Goal: Entertainment & Leisure: Consume media (video, audio)

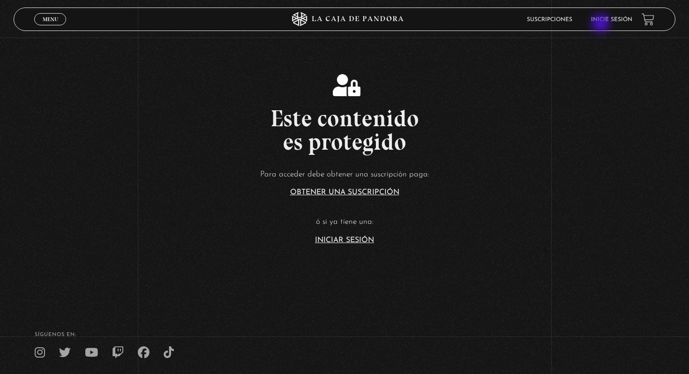
click at [602, 24] on li "Inicie sesión" at bounding box center [611, 19] width 41 height 15
click at [603, 22] on link "Inicie sesión" at bounding box center [611, 20] width 41 height 6
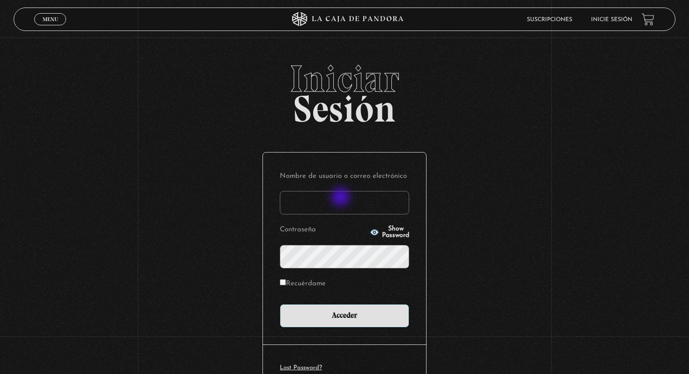
click at [342, 198] on input "Nombre de usuario o correo electrónico" at bounding box center [344, 202] width 129 height 23
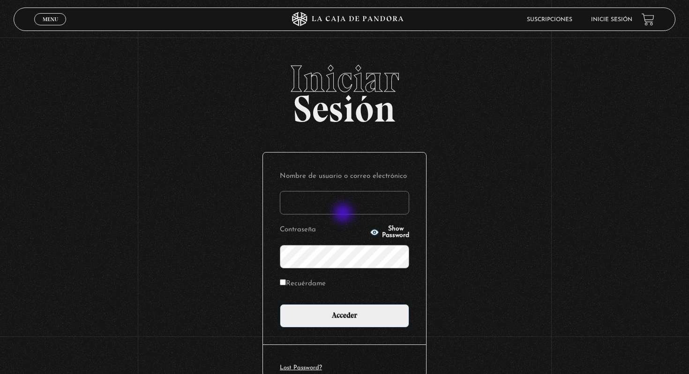
type input "[EMAIL_ADDRESS][DOMAIN_NAME]"
click at [280, 304] on input "Acceder" at bounding box center [344, 315] width 129 height 23
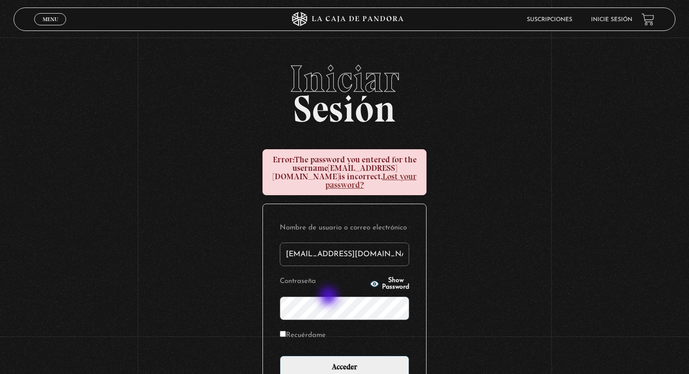
click at [280, 355] on input "Acceder" at bounding box center [344, 366] width 129 height 23
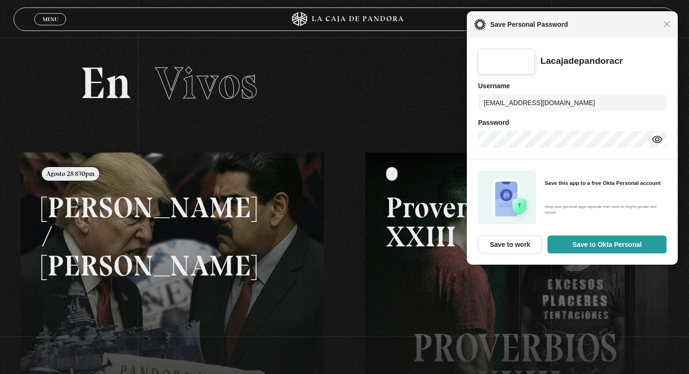
click at [662, 25] on span "Save Personal Password" at bounding box center [575, 24] width 178 height 11
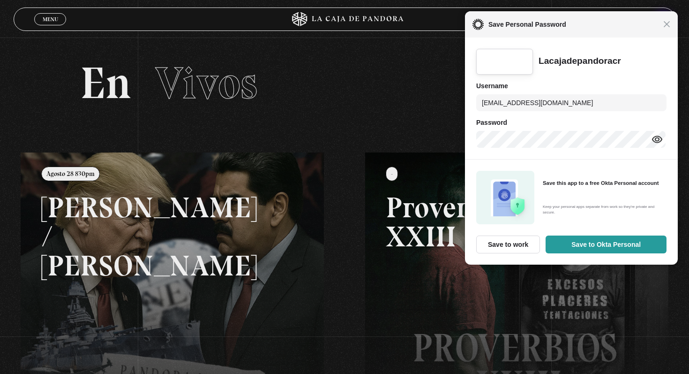
drag, startPoint x: 665, startPoint y: 23, endPoint x: 657, endPoint y: 23, distance: 7.5
click at [664, 23] on span "Close" at bounding box center [666, 24] width 7 height 7
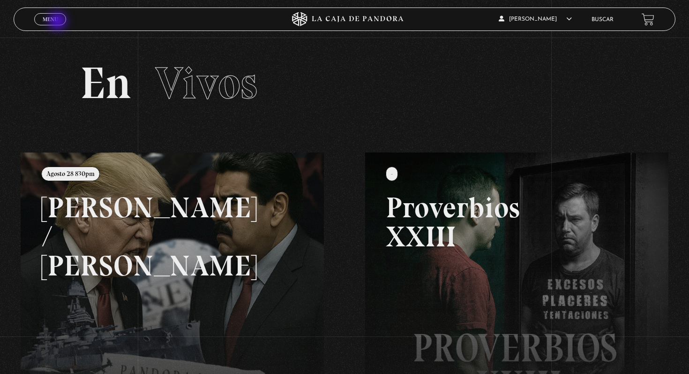
click at [58, 19] on link "Menu Cerrar" at bounding box center [50, 19] width 32 height 12
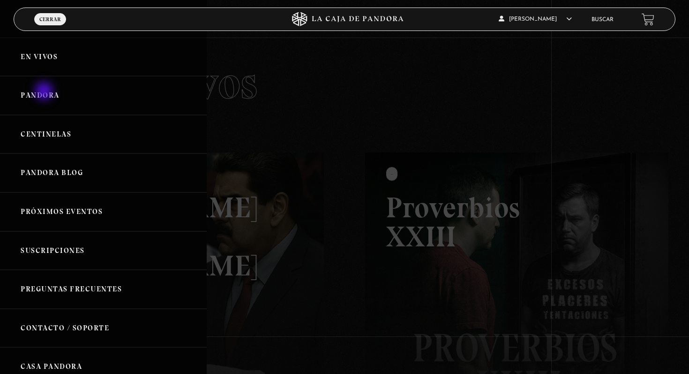
click at [45, 90] on link "Pandora" at bounding box center [103, 95] width 207 height 39
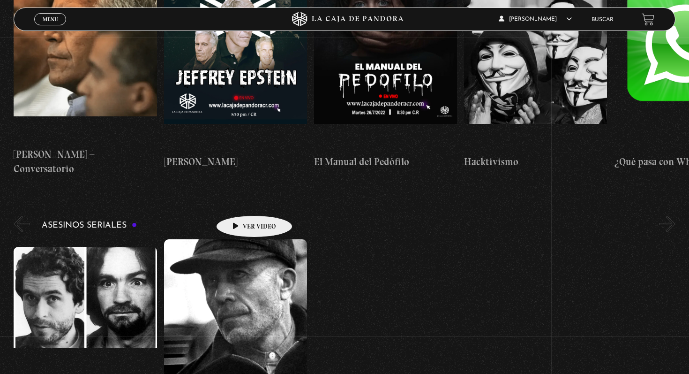
scroll to position [2399, 0]
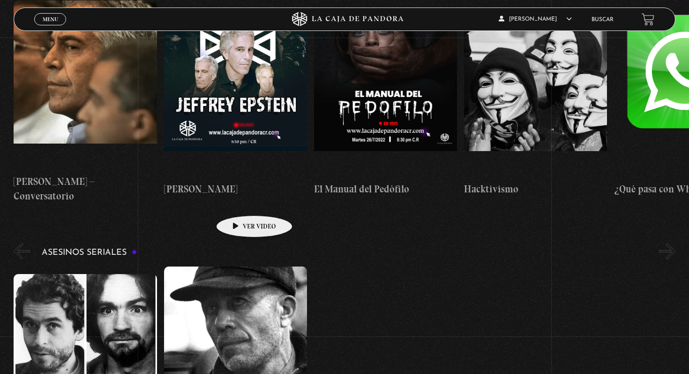
click at [239, 266] on figure at bounding box center [235, 350] width 143 height 169
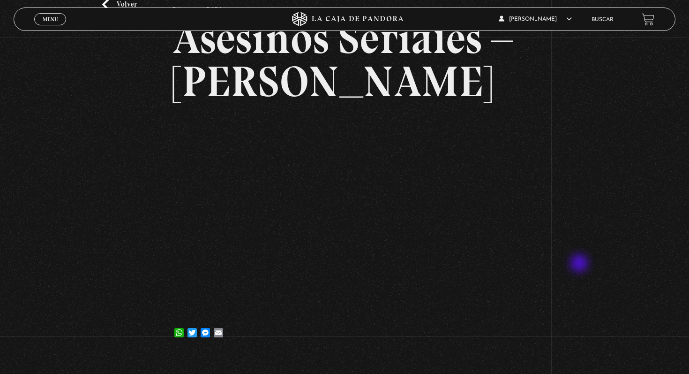
scroll to position [77, 0]
